Goal: Check status: Check status

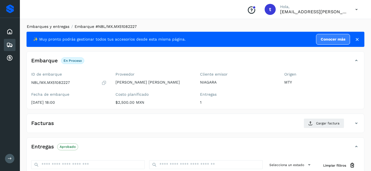
click at [47, 28] on link "Embarques y entregas" at bounding box center [48, 26] width 43 height 4
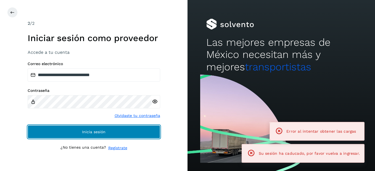
click at [109, 128] on button "Inicia sesión" at bounding box center [94, 131] width 133 height 13
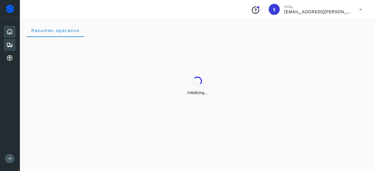
click at [12, 46] on icon at bounding box center [9, 45] width 7 height 7
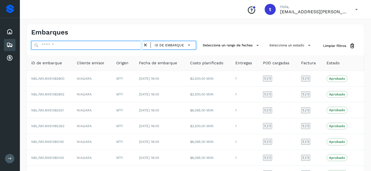
click at [65, 49] on input "text" at bounding box center [86, 45] width 111 height 9
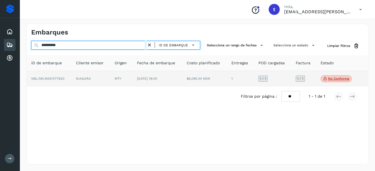
type input "**********"
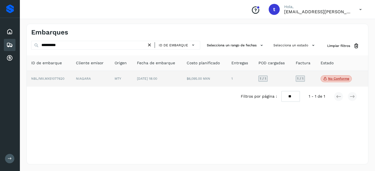
click at [205, 77] on td "$6,095.00 MXN" at bounding box center [204, 79] width 45 height 16
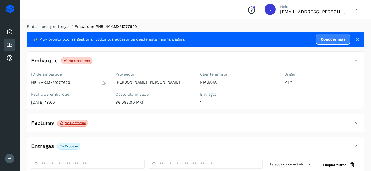
click at [356, 123] on icon at bounding box center [356, 123] width 7 height 7
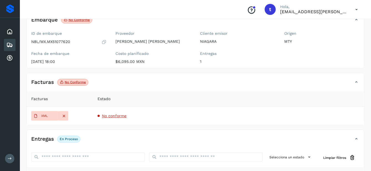
scroll to position [42, 0]
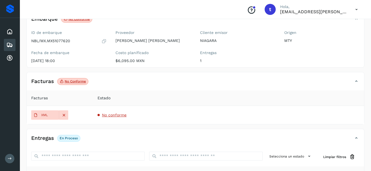
click at [357, 82] on icon at bounding box center [356, 81] width 7 height 7
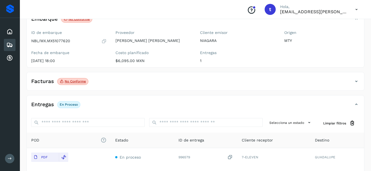
click at [357, 82] on icon at bounding box center [356, 81] width 7 height 7
